Goal: Connect with others: Connect with others

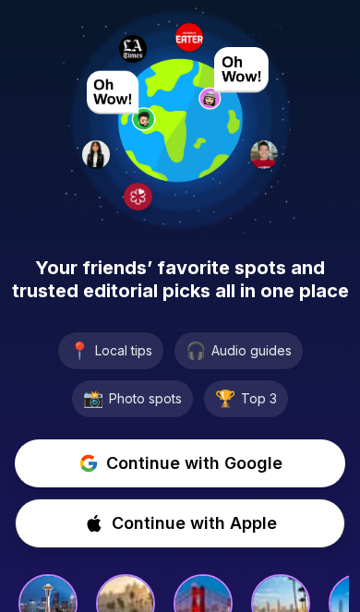
click at [236, 460] on span "Continue with Google" at bounding box center [194, 463] width 176 height 26
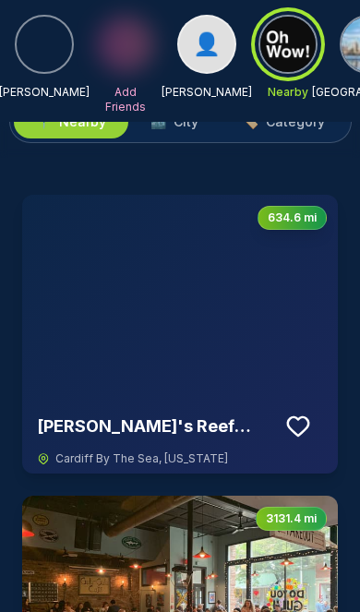
scroll to position [83, 0]
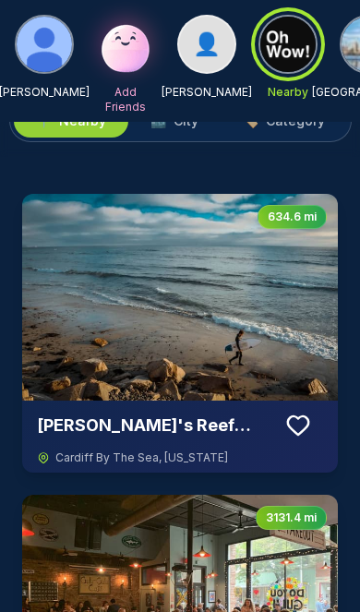
click at [302, 426] on icon at bounding box center [298, 426] width 28 height 28
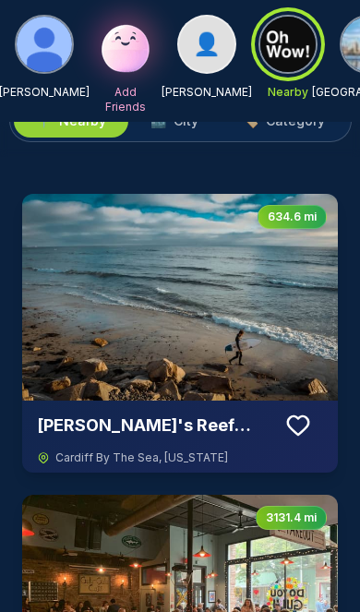
click at [302, 421] on icon at bounding box center [298, 426] width 28 height 28
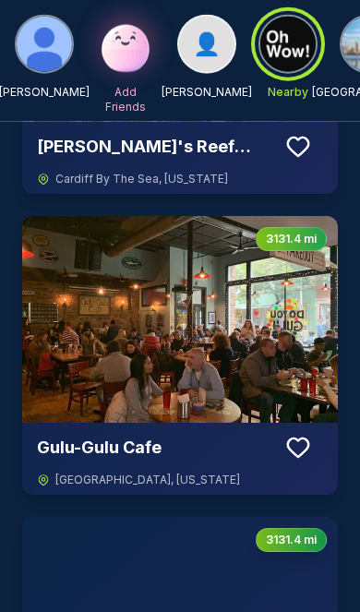
scroll to position [363, 0]
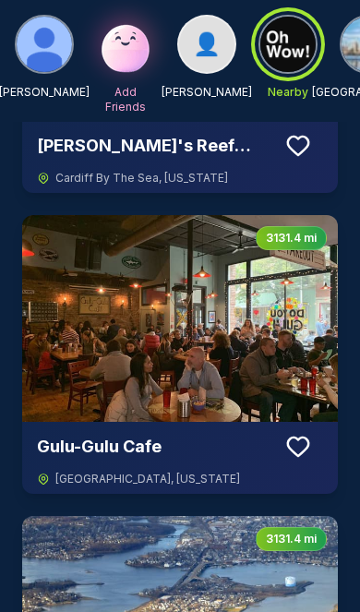
click at [302, 447] on icon at bounding box center [298, 447] width 28 height 28
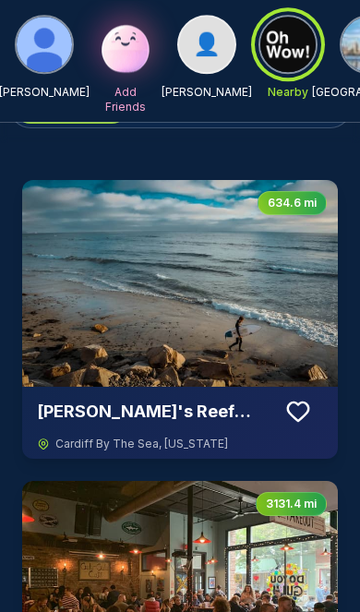
scroll to position [97, 0]
click at [310, 408] on icon at bounding box center [298, 412] width 28 height 28
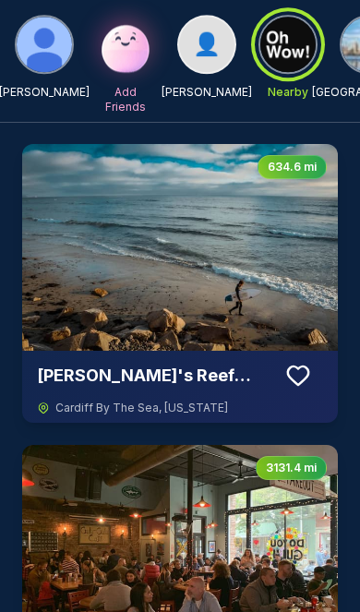
scroll to position [0, 0]
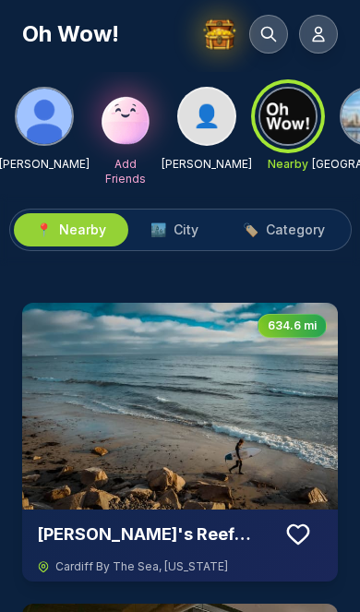
click at [192, 232] on span "City" at bounding box center [185, 230] width 25 height 18
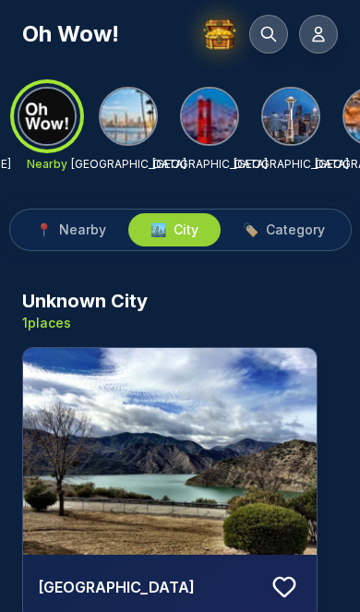
scroll to position [0, 240]
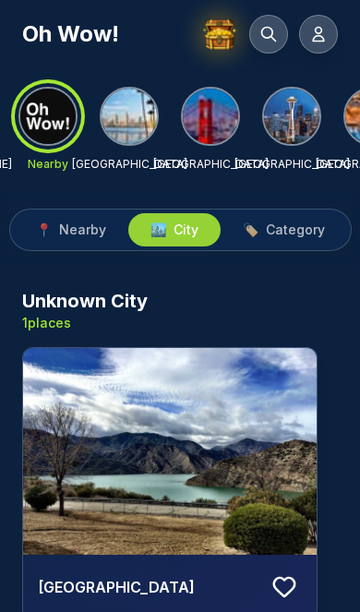
click at [128, 121] on img at bounding box center [129, 116] width 55 height 55
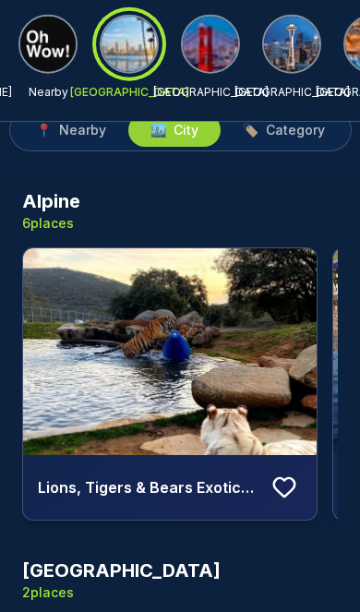
scroll to position [75, 0]
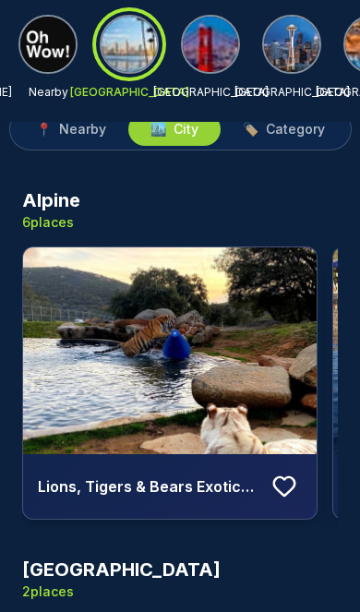
click at [291, 484] on icon at bounding box center [284, 486] width 28 height 28
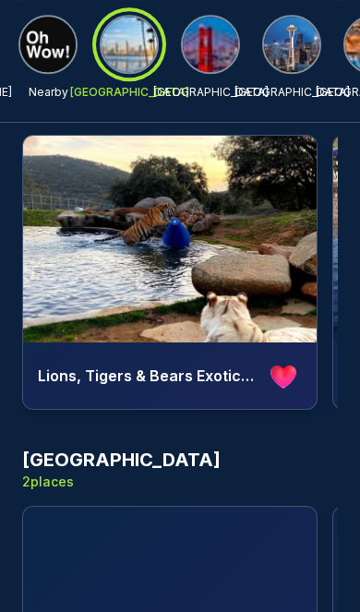
scroll to position [186, 0]
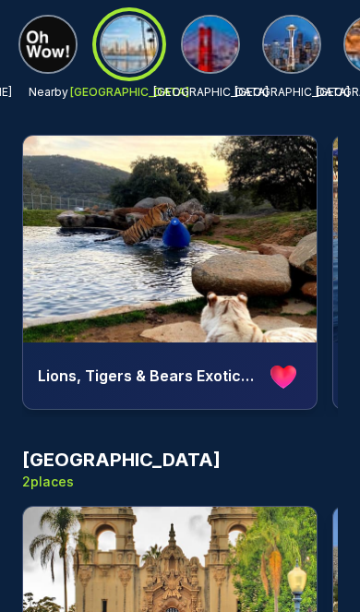
click at [295, 373] on icon at bounding box center [283, 376] width 26 height 22
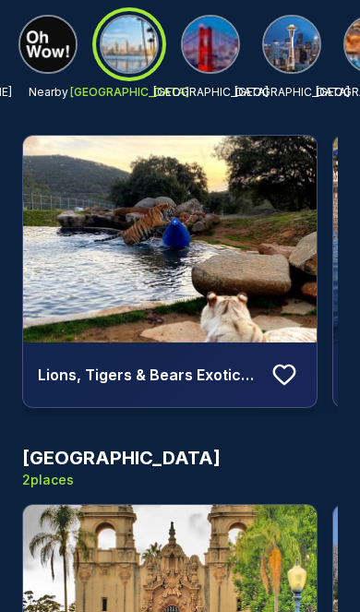
click at [297, 362] on icon at bounding box center [284, 375] width 28 height 28
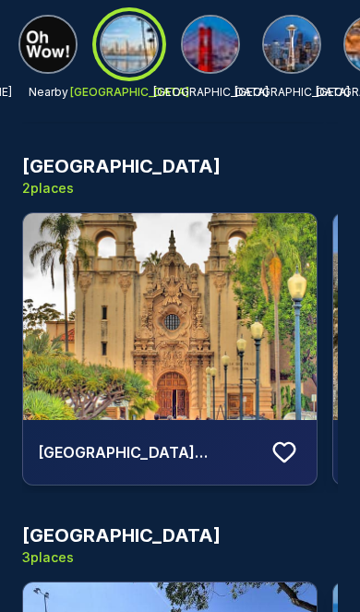
click at [300, 438] on button at bounding box center [284, 452] width 35 height 35
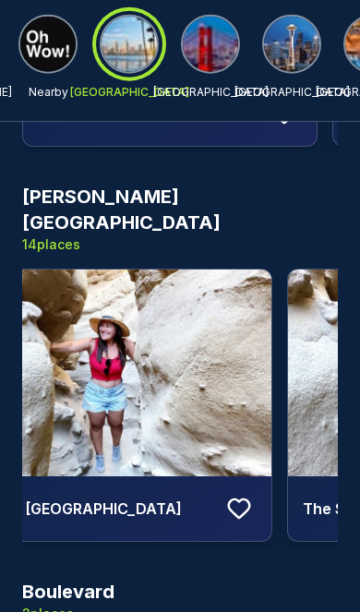
scroll to position [2664, 0]
click at [257, 491] on button at bounding box center [238, 508] width 35 height 35
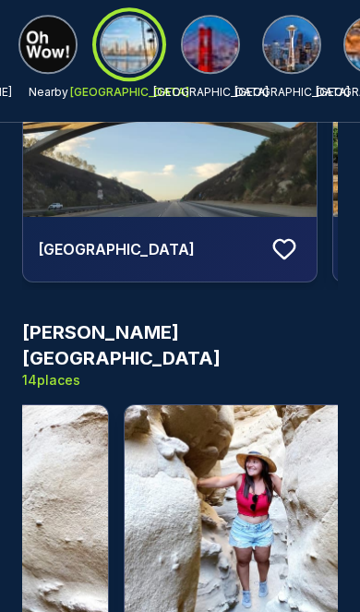
scroll to position [2527, 0]
